Goal: Task Accomplishment & Management: Complete application form

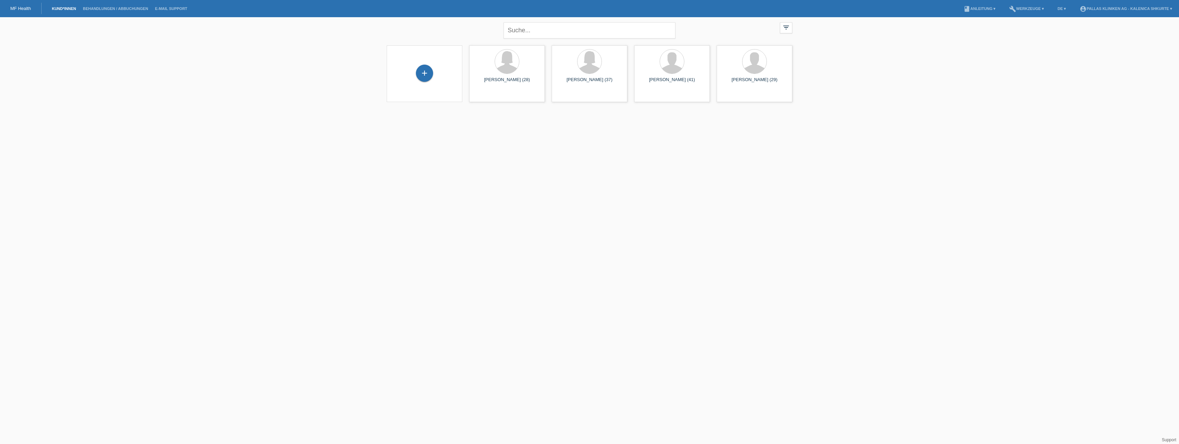
click at [433, 93] on div "+" at bounding box center [425, 73] width 76 height 57
click at [426, 66] on div "+" at bounding box center [424, 73] width 17 height 17
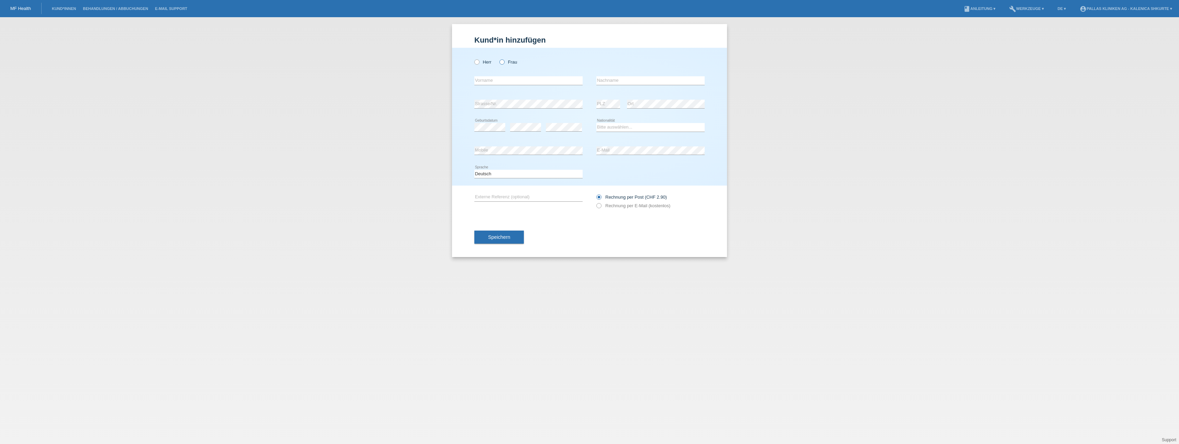
click at [505, 60] on label "Frau" at bounding box center [508, 61] width 18 height 5
click at [504, 60] on input "Frau" at bounding box center [501, 61] width 4 height 4
radio input "true"
click at [493, 80] on input "text" at bounding box center [528, 80] width 108 height 9
drag, startPoint x: 526, startPoint y: 84, endPoint x: 393, endPoint y: 81, distance: 132.4
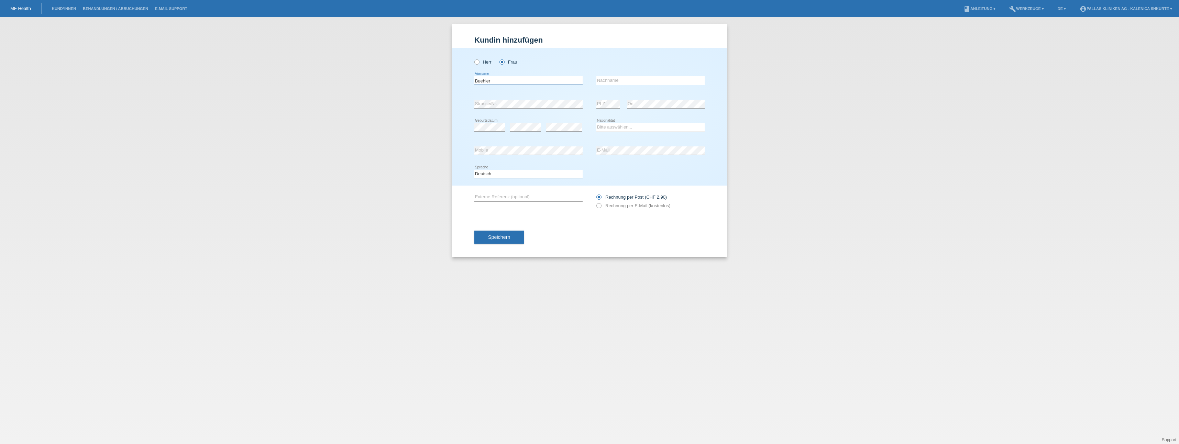
click at [393, 81] on div "Kund*in hinzufügen Kunde hinzufügen Kundin hinzufügen Herr Frau Buehler error V…" at bounding box center [589, 230] width 1179 height 427
type input "[PERSON_NAME]"
click at [610, 77] on input "text" at bounding box center [650, 80] width 108 height 9
type input "Buehler"
click at [503, 108] on div "error Strasse/Nr." at bounding box center [528, 104] width 108 height 9
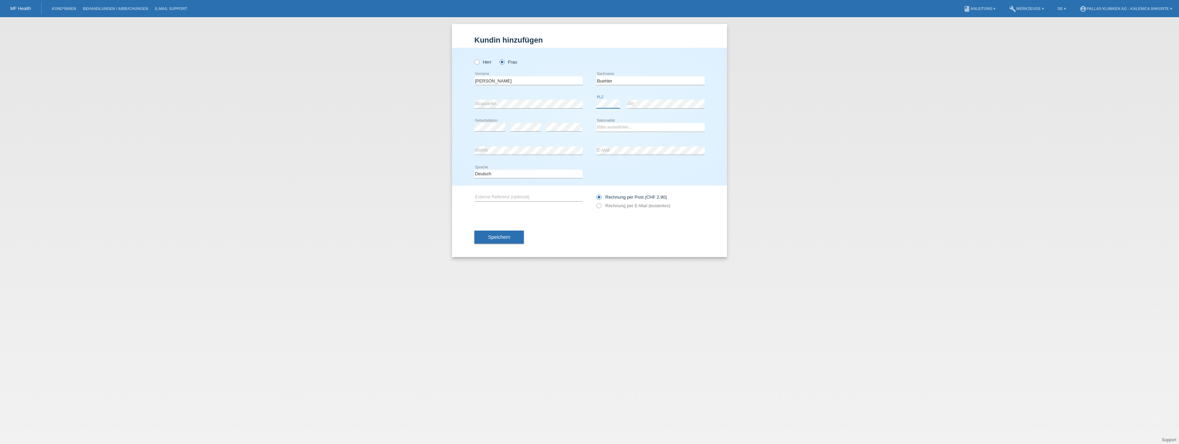
click at [611, 108] on div "error PLZ" at bounding box center [608, 104] width 24 height 9
click at [615, 127] on select "Bitte auswählen... Schweiz Deutschland Liechtenstein Österreich ------------ Af…" at bounding box center [650, 127] width 108 height 8
select select "CH"
click at [596, 123] on select "Bitte auswählen... Schweiz Deutschland Liechtenstein Österreich ------------ Af…" at bounding box center [650, 127] width 108 height 8
click at [497, 240] on span "Speichern" at bounding box center [499, 236] width 22 height 5
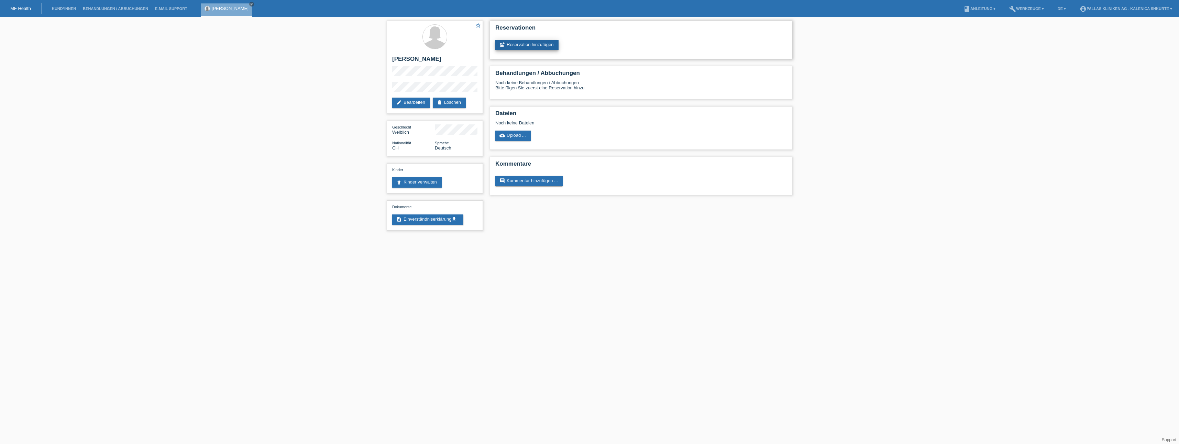
click at [532, 47] on link "post_add Reservation hinzufügen" at bounding box center [526, 45] width 63 height 10
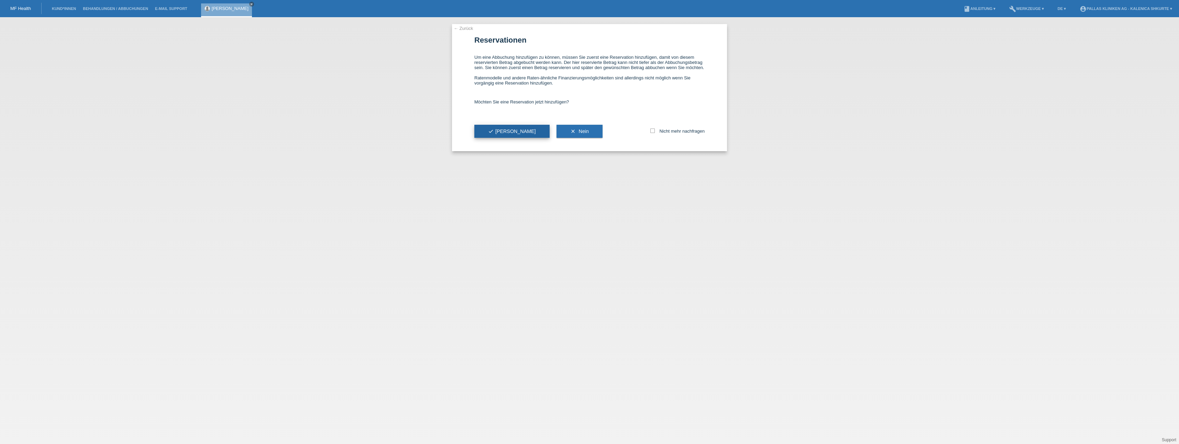
click at [499, 132] on span "check Ja" at bounding box center [512, 131] width 48 height 5
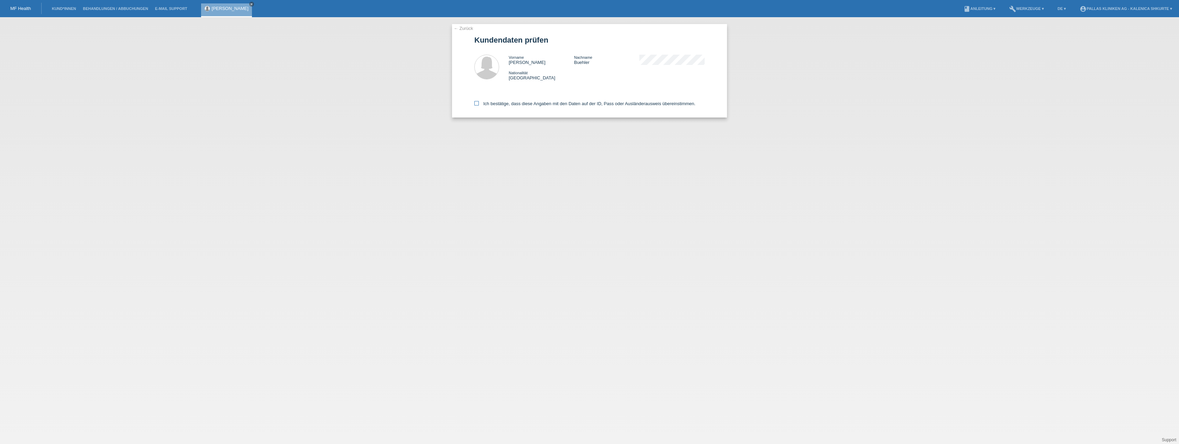
click at [476, 102] on icon at bounding box center [476, 103] width 4 height 4
click at [476, 102] on input "Ich bestätige, dass diese Angaben mit den Daten auf der ID, Pass oder Ausländer…" at bounding box center [476, 103] width 4 height 4
checkbox input "true"
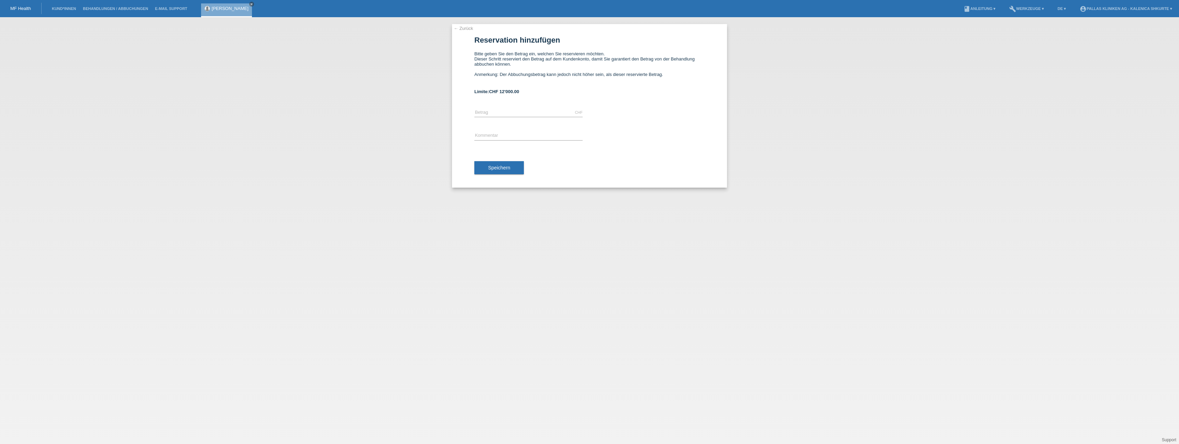
click at [465, 27] on link "← Zurück" at bounding box center [463, 28] width 19 height 5
